Goal: Task Accomplishment & Management: Manage account settings

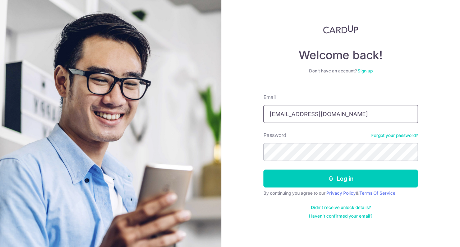
type input "[EMAIL_ADDRESS][DOMAIN_NAME]"
click at [340, 179] on button "Log in" at bounding box center [340, 179] width 154 height 18
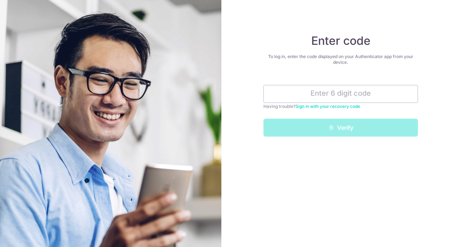
click at [317, 92] on input "text" at bounding box center [340, 94] width 154 height 18
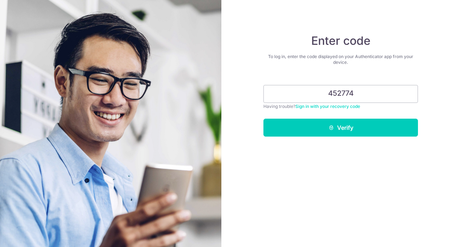
type input "452774"
click at [340, 128] on button "Verify" at bounding box center [340, 128] width 154 height 18
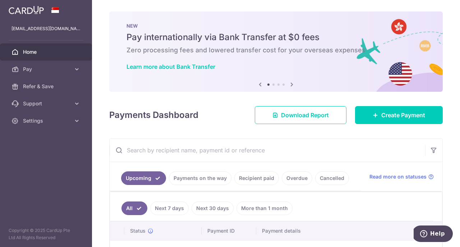
click at [253, 176] on link "Recipient paid" at bounding box center [256, 179] width 45 height 14
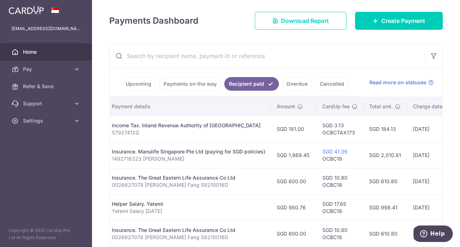
scroll to position [86, 0]
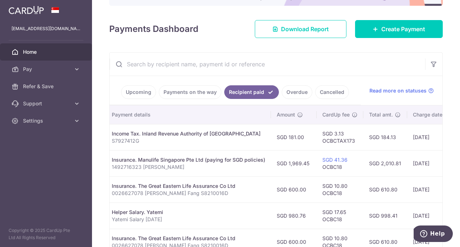
click at [194, 96] on link "Payments on the way" at bounding box center [190, 92] width 62 height 14
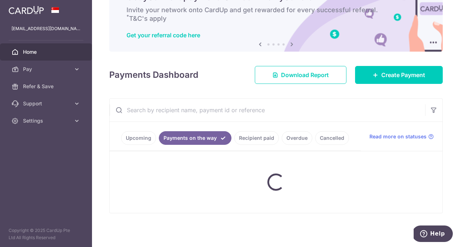
scroll to position [40, 0]
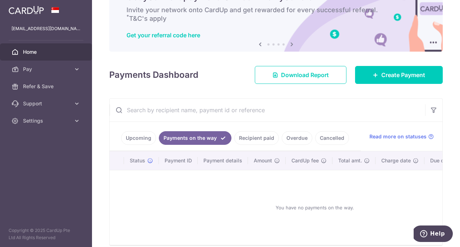
click at [135, 136] on link "Upcoming" at bounding box center [138, 138] width 35 height 14
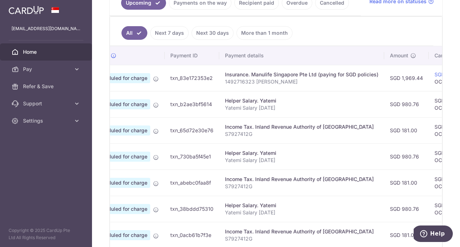
scroll to position [0, 0]
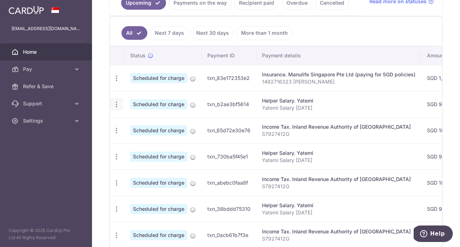
click at [119, 106] on icon "button" at bounding box center [117, 105] width 8 height 8
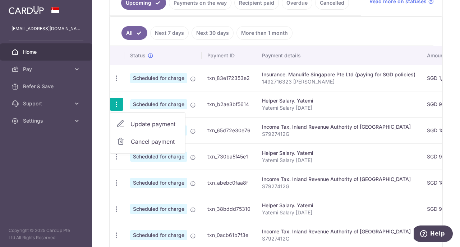
click at [147, 125] on span "Update payment" at bounding box center [154, 124] width 49 height 9
radio input "true"
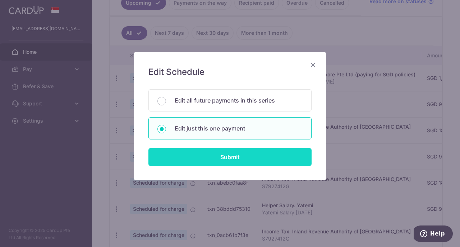
click at [224, 159] on input "Submit" at bounding box center [229, 157] width 163 height 18
radio input "true"
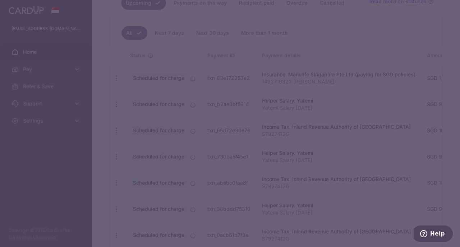
type input "980.76"
type input "31/10/2025"
type input "Yatemi Salary Oct 25"
type input "OCBC18"
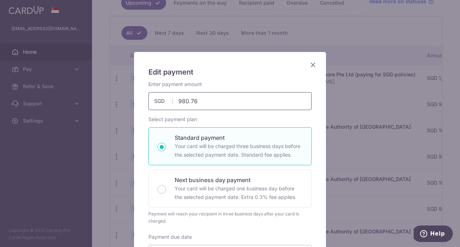
click at [197, 99] on input "980.76" at bounding box center [229, 101] width 163 height 18
type input "948.07"
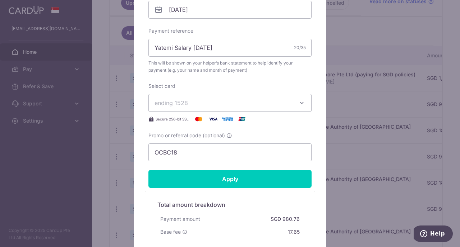
scroll to position [245, 0]
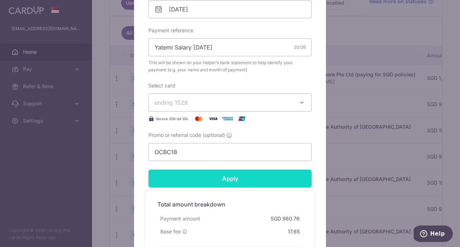
click at [246, 180] on input "Apply" at bounding box center [229, 179] width 163 height 18
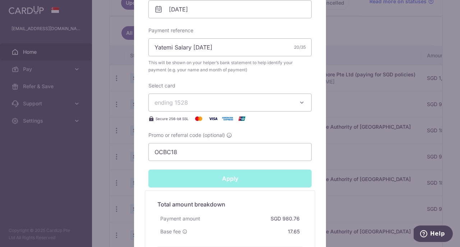
type input "Successfully Applied"
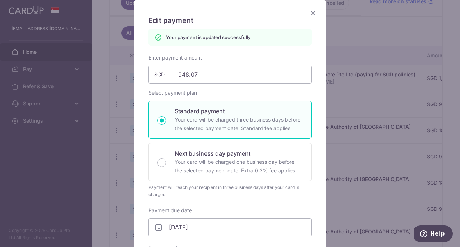
scroll to position [0, 0]
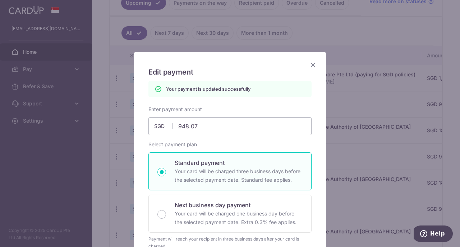
click at [313, 63] on icon "Close" at bounding box center [312, 64] width 9 height 9
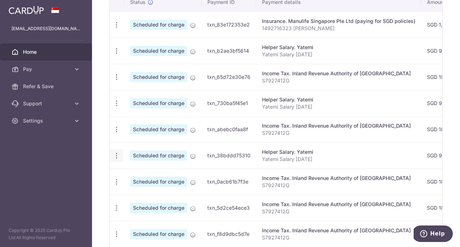
click at [116, 160] on div "Update payment Cancel payment" at bounding box center [116, 155] width 13 height 13
click at [116, 156] on icon "button" at bounding box center [117, 156] width 8 height 8
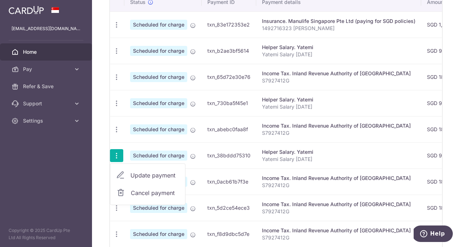
click at [147, 173] on span "Update payment" at bounding box center [154, 175] width 49 height 9
radio input "true"
type input "980.76"
type input "[DATE]"
type input "Yatemi Salary [DATE]"
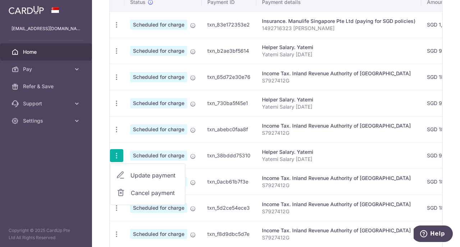
type input "OCBC18"
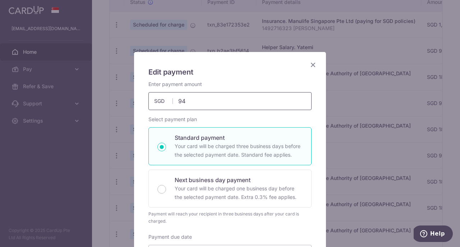
drag, startPoint x: 183, startPoint y: 102, endPoint x: 220, endPoint y: 101, distance: 37.0
click at [220, 101] on input "94" at bounding box center [229, 101] width 163 height 18
type input "948.07"
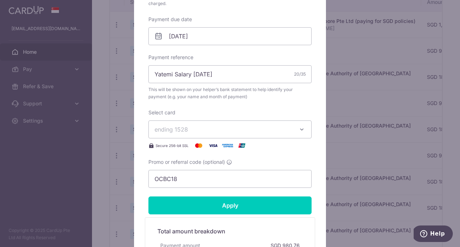
scroll to position [218, 0]
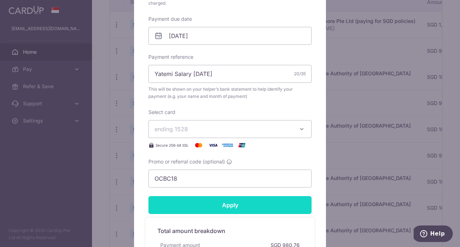
click at [217, 205] on input "Apply" at bounding box center [229, 205] width 163 height 18
type input "Successfully Applied"
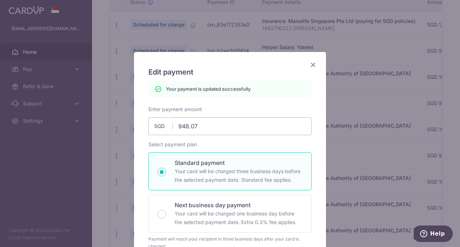
scroll to position [0, 0]
click at [312, 66] on icon "Close" at bounding box center [312, 64] width 9 height 9
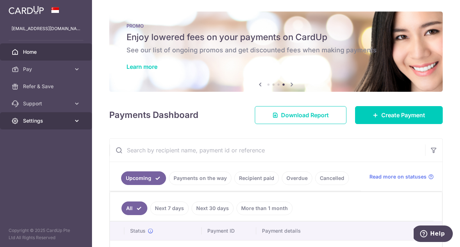
click at [45, 121] on span "Settings" at bounding box center [46, 120] width 47 height 7
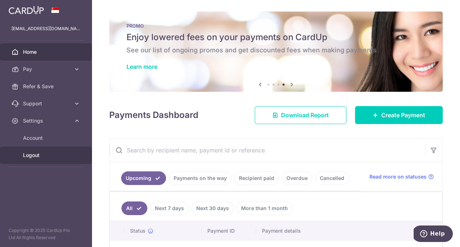
click at [38, 155] on span "Logout" at bounding box center [46, 155] width 47 height 7
